Goal: Task Accomplishment & Management: Manage account settings

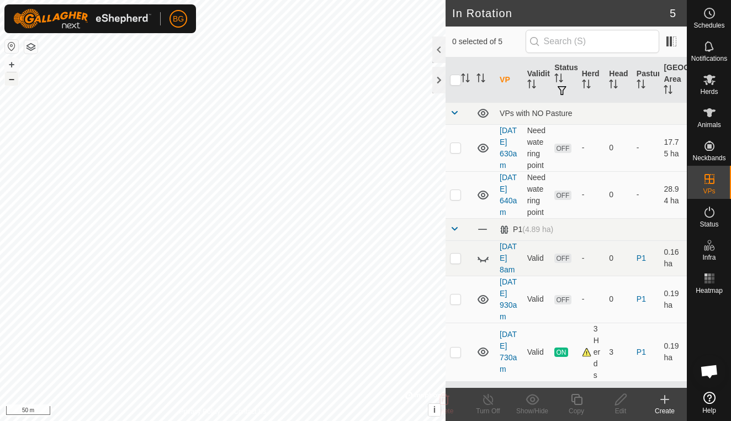
click at [11, 81] on button "–" at bounding box center [11, 78] width 13 height 13
click at [665, 403] on icon at bounding box center [665, 399] width 0 height 8
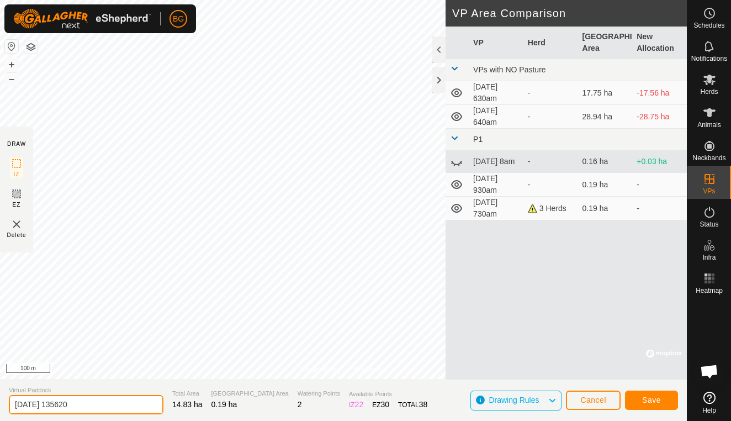
click at [89, 406] on input "[DATE] 135620" at bounding box center [86, 404] width 155 height 19
type input "[DATE] 2pm"
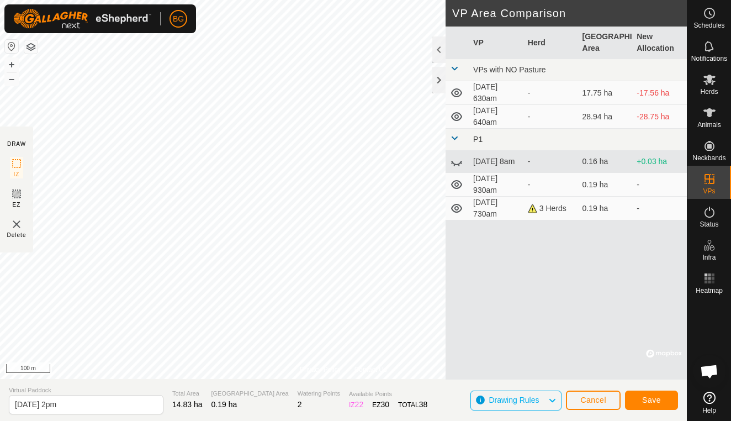
click at [656, 396] on span "Save" at bounding box center [651, 399] width 19 height 9
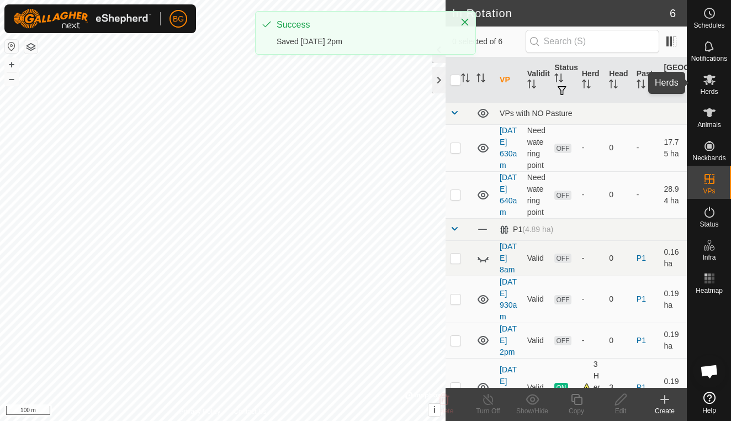
click at [712, 84] on icon at bounding box center [709, 80] width 12 height 10
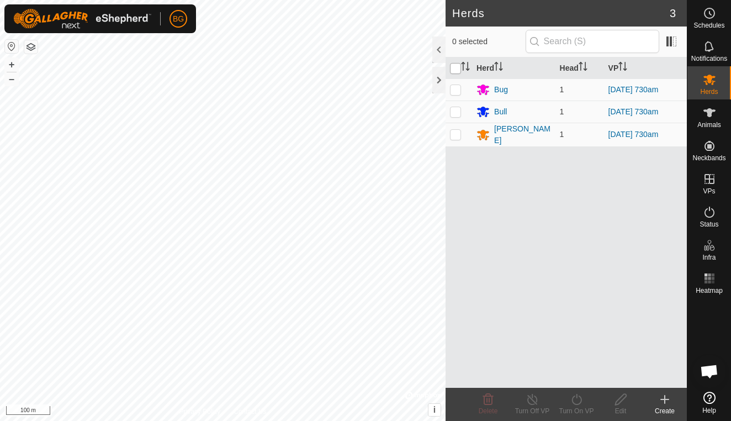
click at [458, 71] on input "checkbox" at bounding box center [455, 68] width 11 height 11
checkbox input "true"
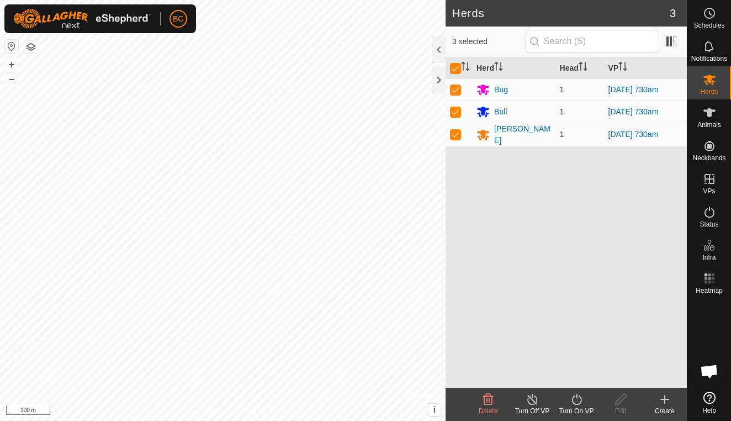
click at [584, 405] on turn-on-svg-icon at bounding box center [576, 398] width 44 height 13
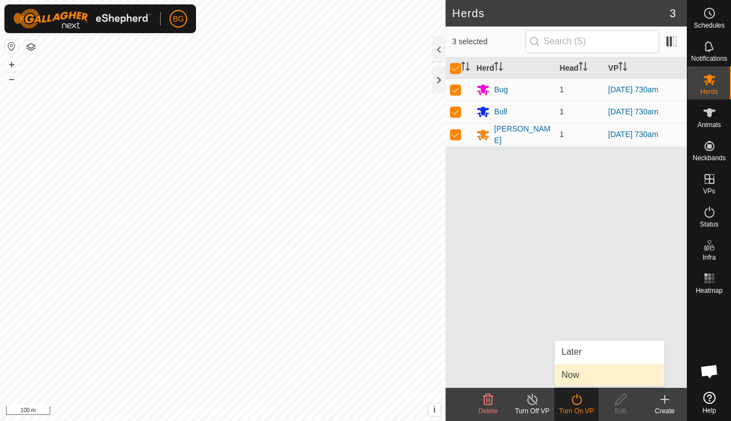
click at [573, 379] on link "Now" at bounding box center [609, 375] width 109 height 22
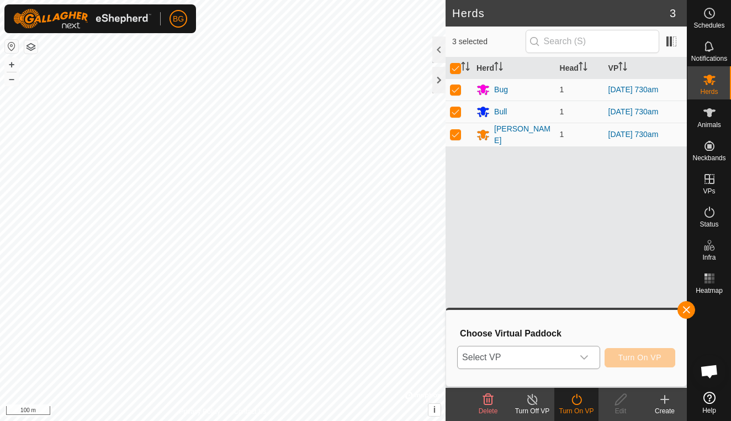
click at [583, 360] on icon "dropdown trigger" at bounding box center [584, 357] width 9 height 9
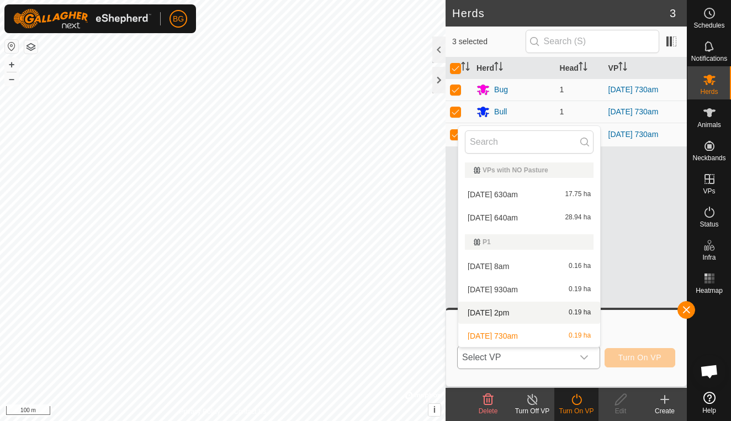
click at [517, 309] on li "[DATE] 2pm 0.19 ha" at bounding box center [529, 312] width 142 height 22
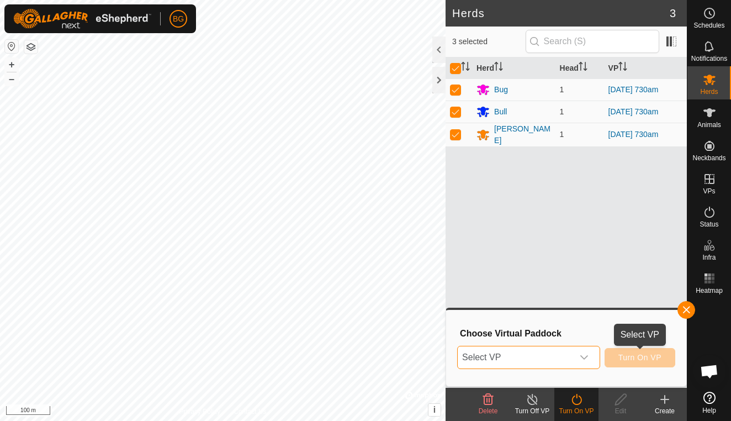
click at [642, 361] on span "Turn On VP" at bounding box center [639, 357] width 43 height 9
click at [578, 359] on div "dropdown trigger" at bounding box center [584, 357] width 22 height 22
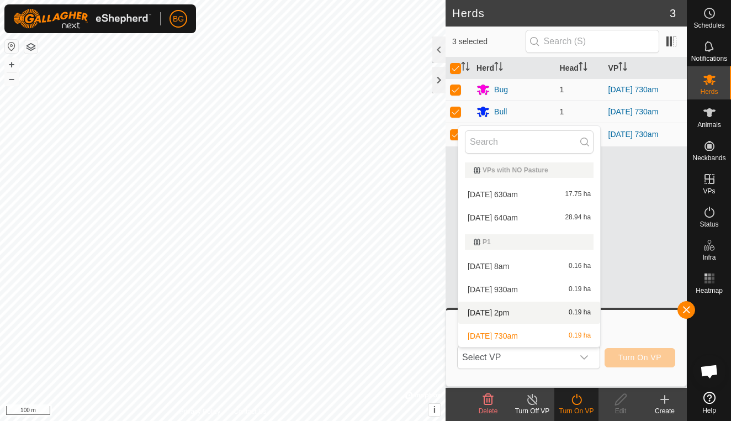
click at [518, 313] on li "[DATE] 2pm 0.19 ha" at bounding box center [529, 312] width 142 height 22
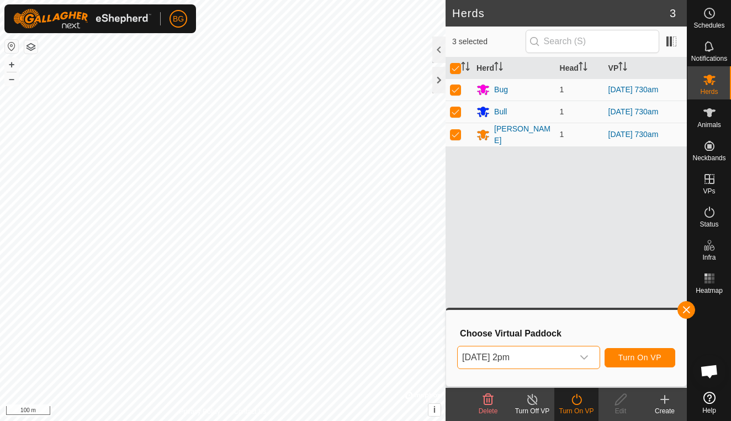
click at [640, 357] on span "Turn On VP" at bounding box center [639, 357] width 43 height 9
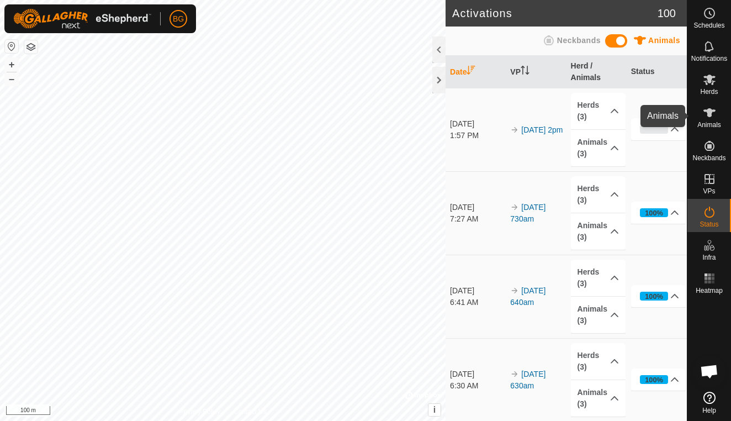
click at [710, 114] on icon at bounding box center [709, 112] width 12 height 9
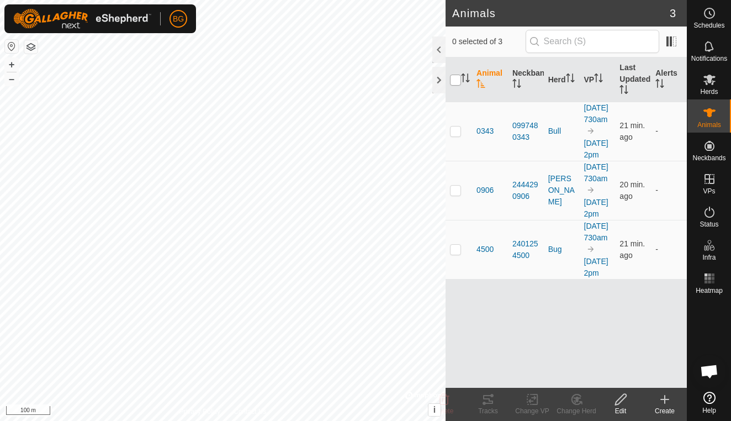
click at [451, 77] on input "checkbox" at bounding box center [455, 80] width 11 height 11
checkbox input "true"
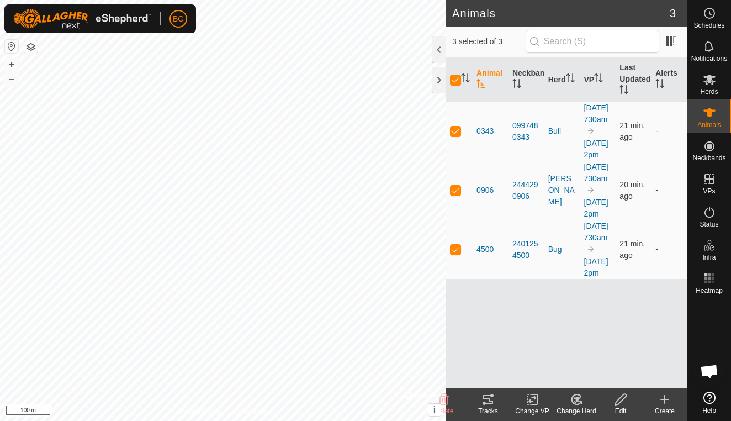
click at [489, 398] on icon at bounding box center [488, 399] width 10 height 9
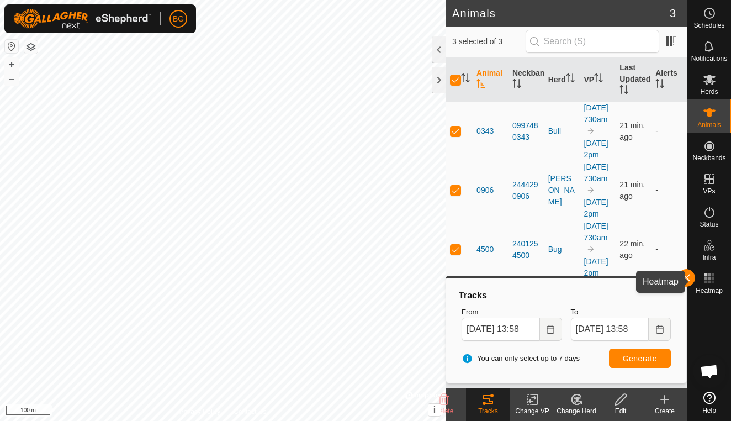
click at [711, 281] on rect at bounding box center [712, 281] width 3 height 3
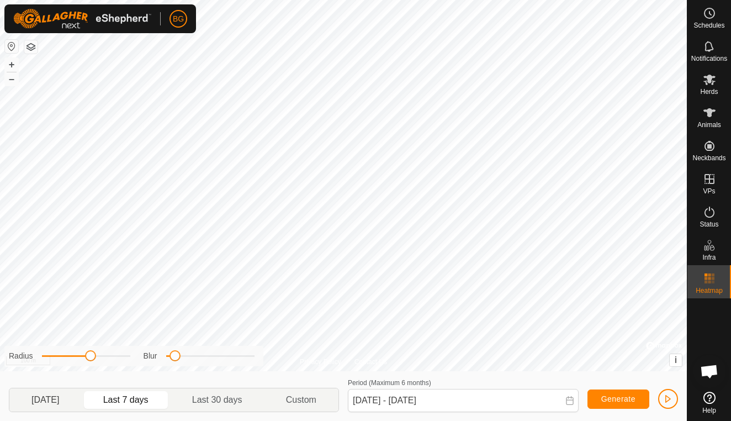
click at [46, 398] on p-togglebutton "[DATE]" at bounding box center [45, 399] width 72 height 23
click at [151, 401] on p-togglebutton "Last 7 days" at bounding box center [126, 399] width 89 height 23
click at [211, 400] on p-togglebutton "Last 30 days" at bounding box center [218, 399] width 94 height 23
click at [51, 399] on p-togglebutton "[DATE]" at bounding box center [45, 399] width 72 height 23
type input "[DATE] - [DATE]"
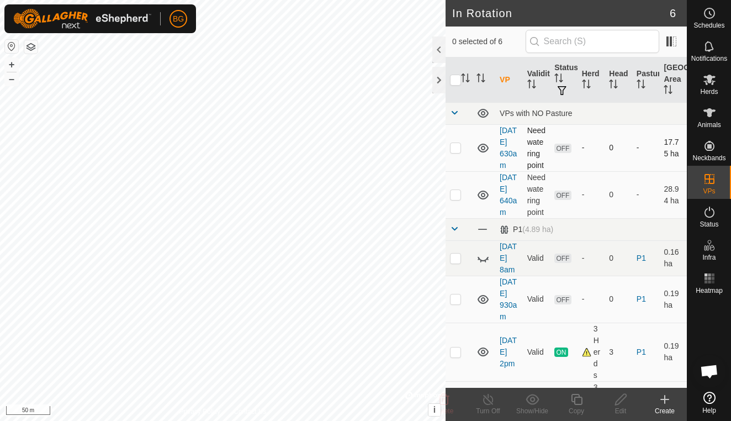
click at [453, 147] on div "In Rotation 6 0 selected of 6 VP Validity Status Herd Head Pasture Grazing Area…" at bounding box center [343, 210] width 687 height 421
click at [458, 152] on p-checkbox at bounding box center [455, 147] width 11 height 9
checkbox input "true"
click at [458, 199] on p-checkbox at bounding box center [455, 194] width 11 height 9
checkbox input "true"
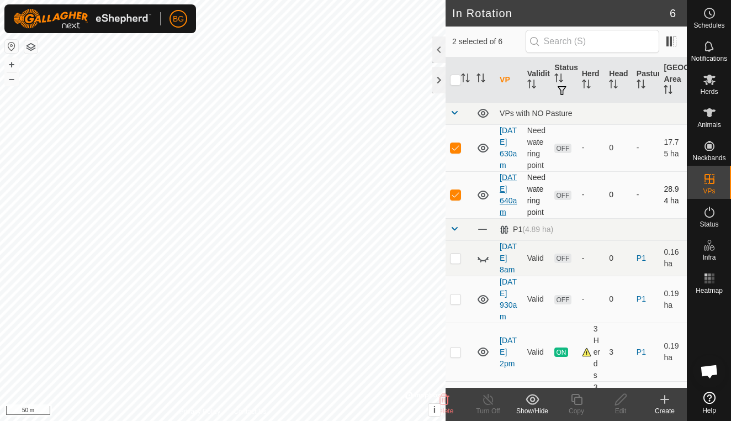
scroll to position [99, 0]
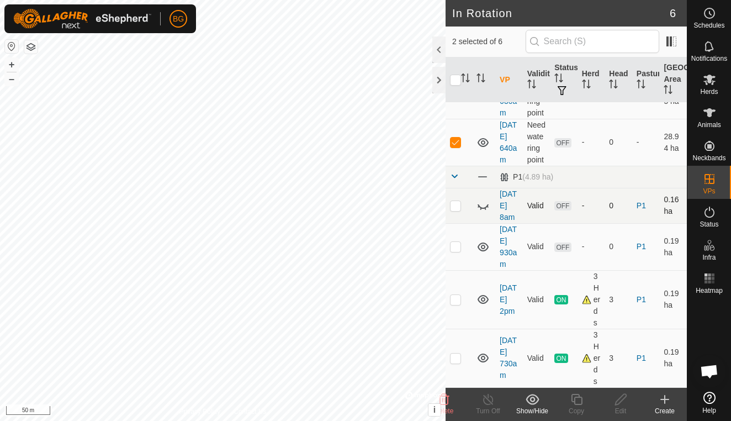
click at [457, 201] on p-checkbox at bounding box center [455, 205] width 11 height 9
checkbox input "true"
click at [458, 242] on p-checkbox at bounding box center [455, 246] width 11 height 9
checkbox input "true"
click at [448, 397] on icon at bounding box center [444, 399] width 10 height 11
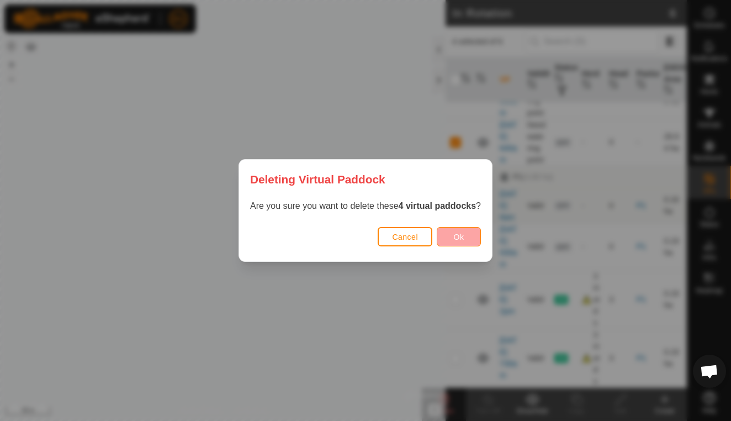
click at [471, 238] on button "Ok" at bounding box center [459, 236] width 44 height 19
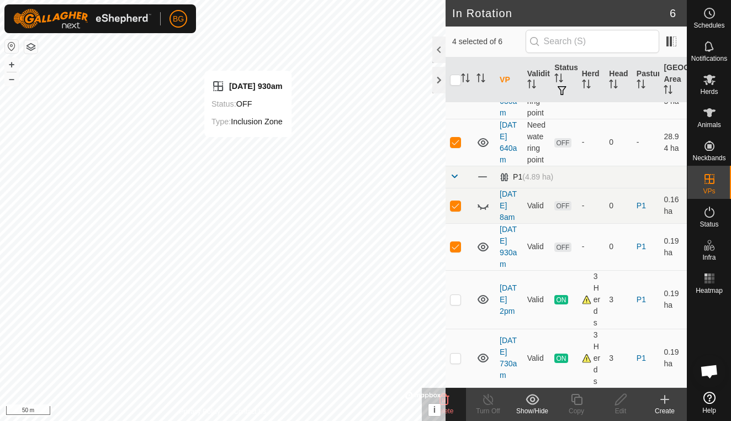
checkbox input "false"
checkbox input "true"
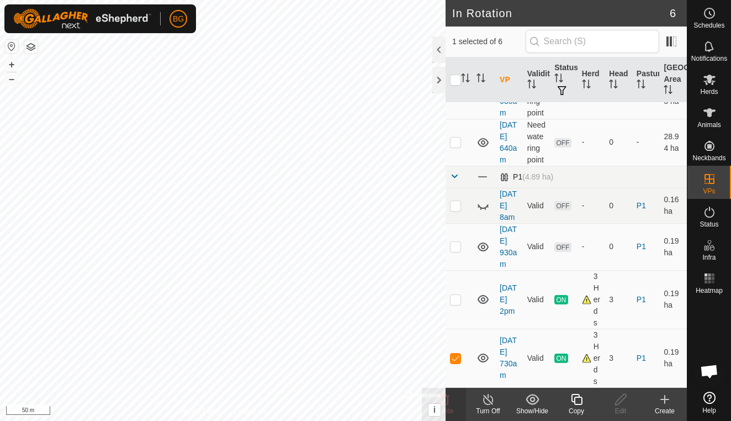
checkbox input "true"
checkbox input "false"
checkbox input "true"
checkbox input "false"
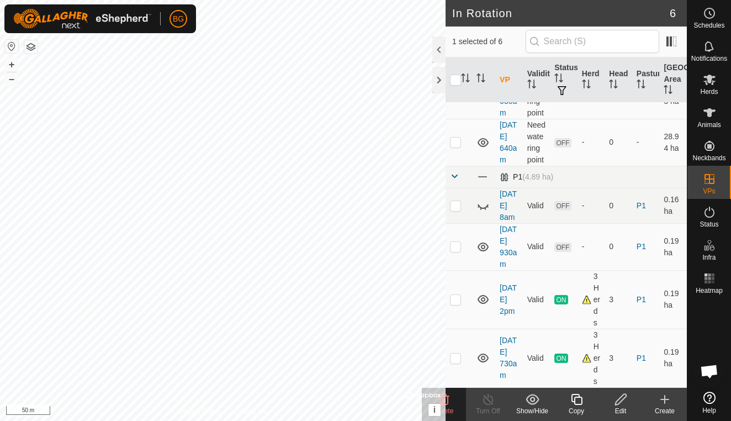
checkbox input "true"
click at [442, 79] on div at bounding box center [438, 80] width 13 height 26
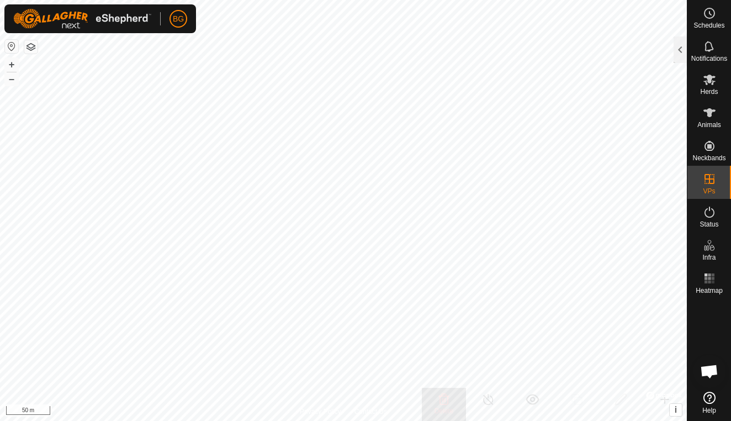
checkbox input "true"
checkbox input "false"
